Goal: Information Seeking & Learning: Find specific fact

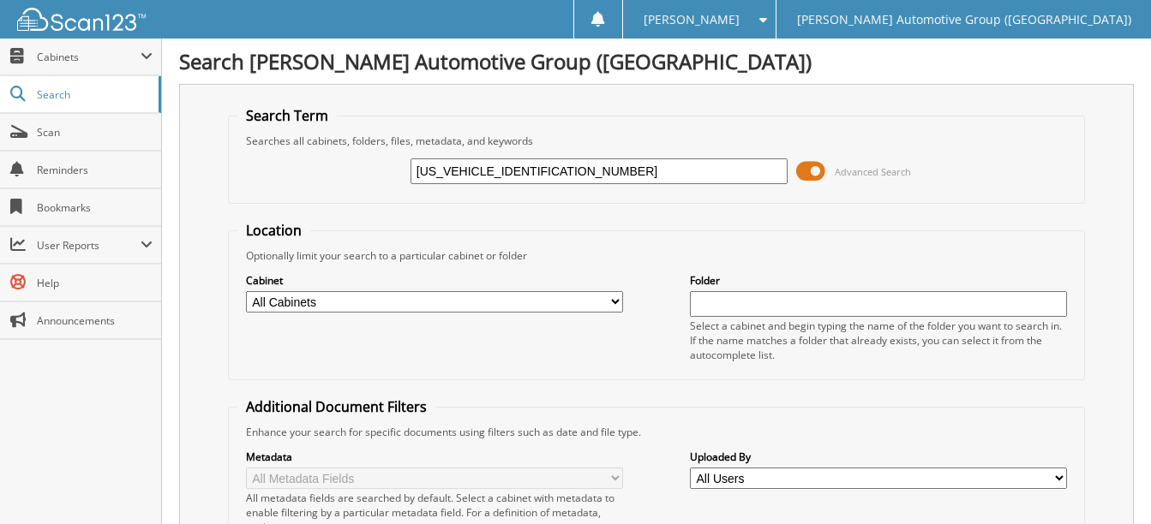
click at [553, 177] on input "1FT8W3BT6REF98007" at bounding box center [598, 172] width 377 height 26
paste input "FW5LD5RFB56954"
type input "[US_VEHICLE_IDENTIFICATION_NUMBER]"
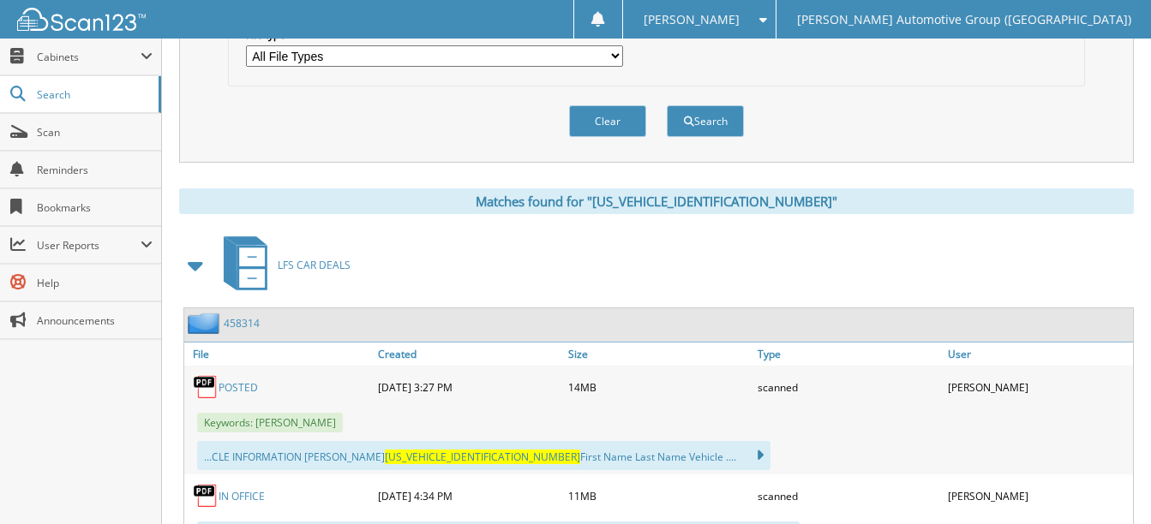
scroll to position [676, 0]
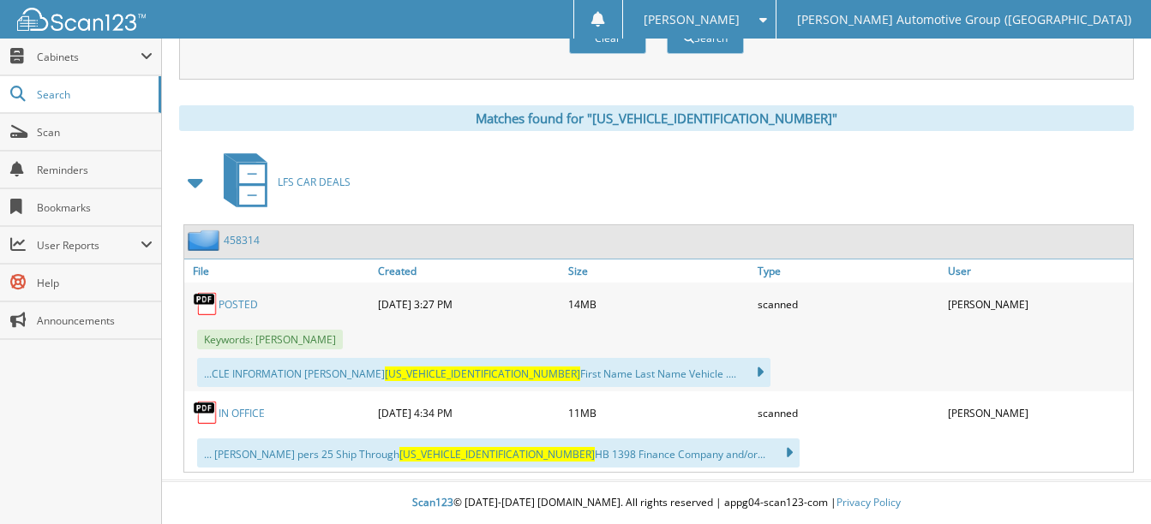
click at [240, 305] on link "POSTED" at bounding box center [238, 304] width 39 height 15
